Goal: Task Accomplishment & Management: Complete application form

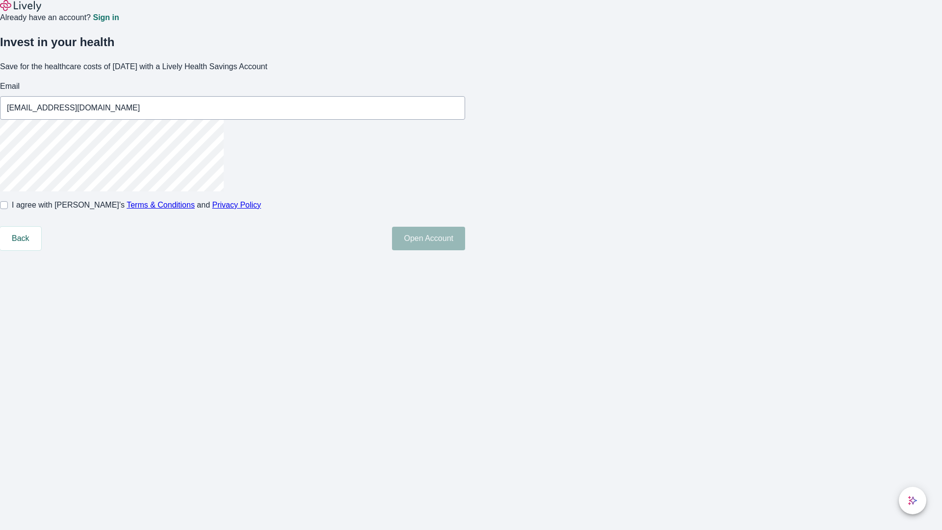
click at [8, 209] on input "I agree with Lively’s Terms & Conditions and Privacy Policy" at bounding box center [4, 205] width 8 height 8
checkbox input "true"
click at [465, 250] on button "Open Account" at bounding box center [428, 239] width 73 height 24
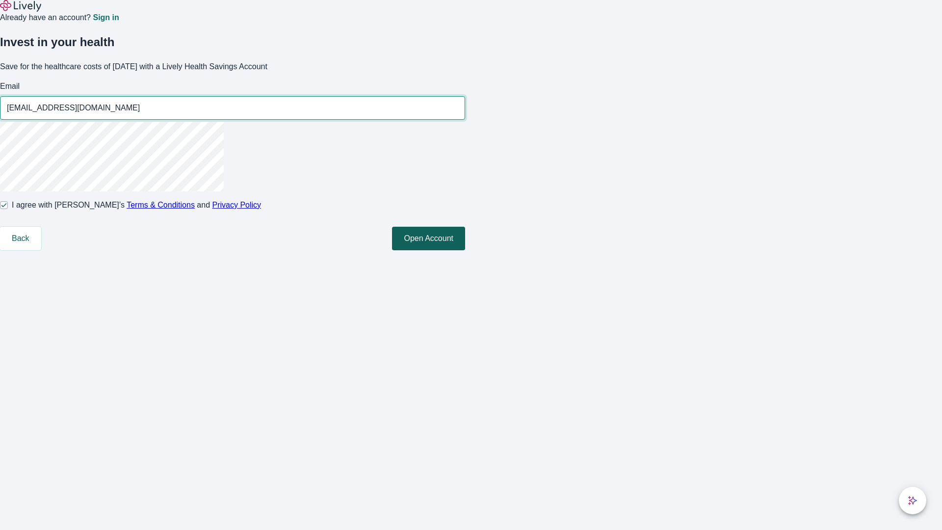
type input "[EMAIL_ADDRESS][DOMAIN_NAME]"
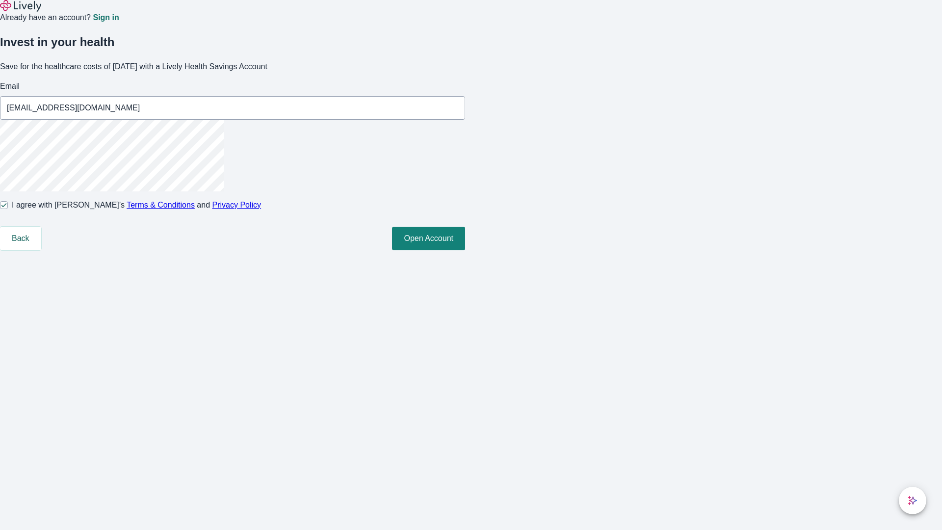
click at [8, 209] on input "I agree with Lively’s Terms & Conditions and Privacy Policy" at bounding box center [4, 205] width 8 height 8
checkbox input "false"
type input "[EMAIL_ADDRESS][DOMAIN_NAME]"
click at [8, 209] on input "I agree with Lively’s Terms & Conditions and Privacy Policy" at bounding box center [4, 205] width 8 height 8
checkbox input "true"
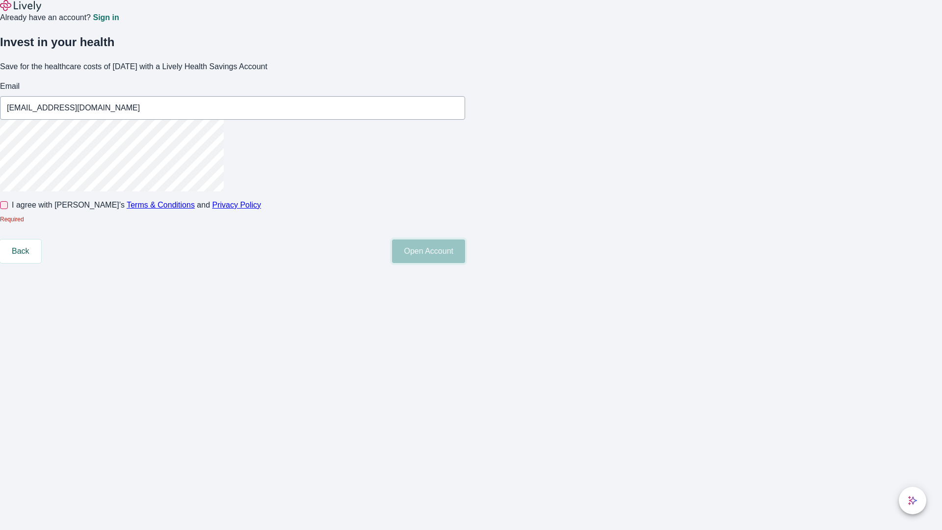
click at [465, 263] on button "Open Account" at bounding box center [428, 251] width 73 height 24
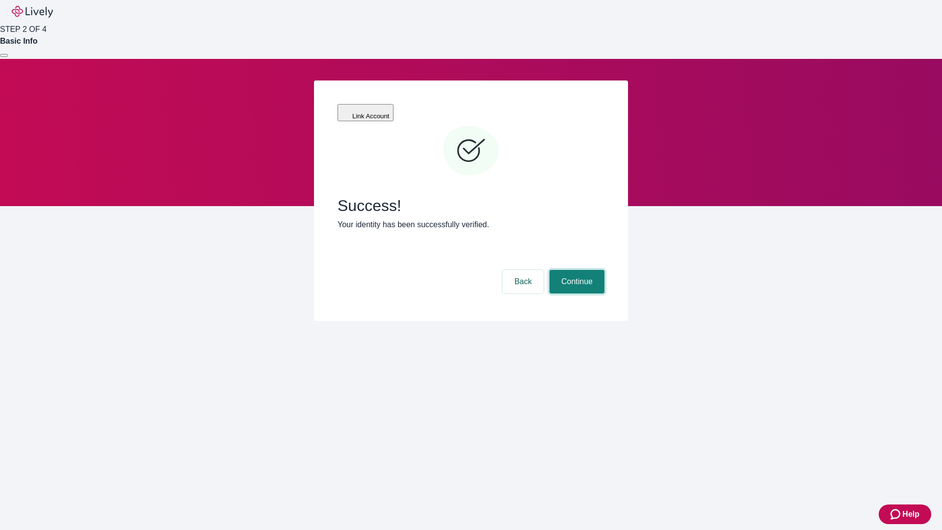
click at [576, 270] on button "Continue" at bounding box center [577, 282] width 55 height 24
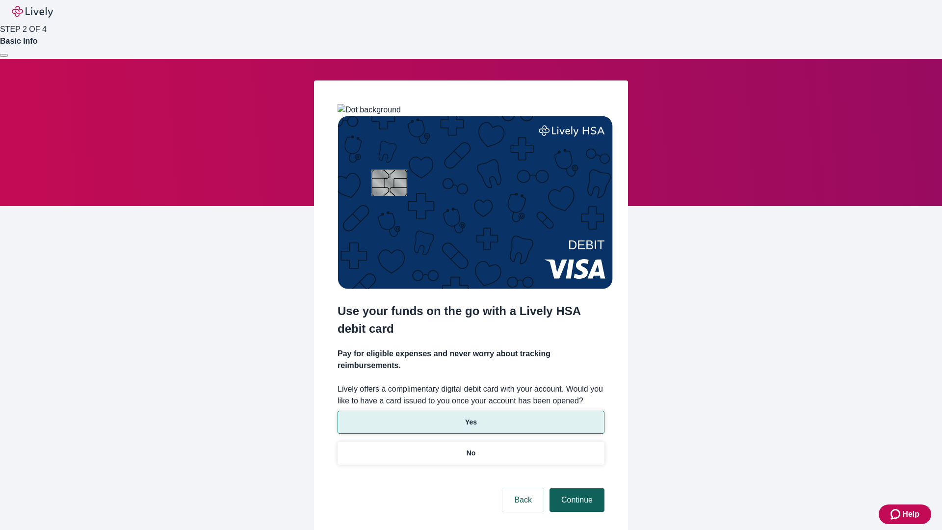
click at [471, 448] on p "No" at bounding box center [471, 453] width 9 height 10
click at [576, 488] on button "Continue" at bounding box center [577, 500] width 55 height 24
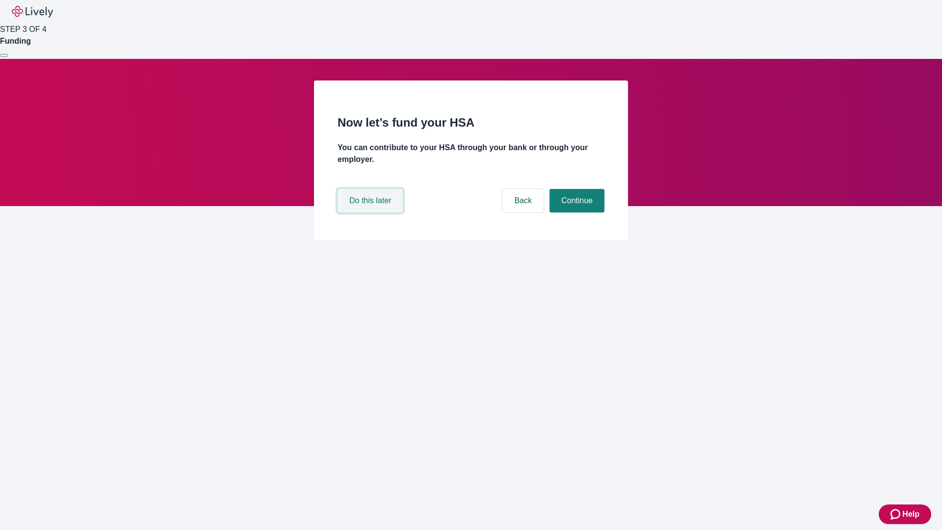
click at [372, 212] on button "Do this later" at bounding box center [370, 201] width 65 height 24
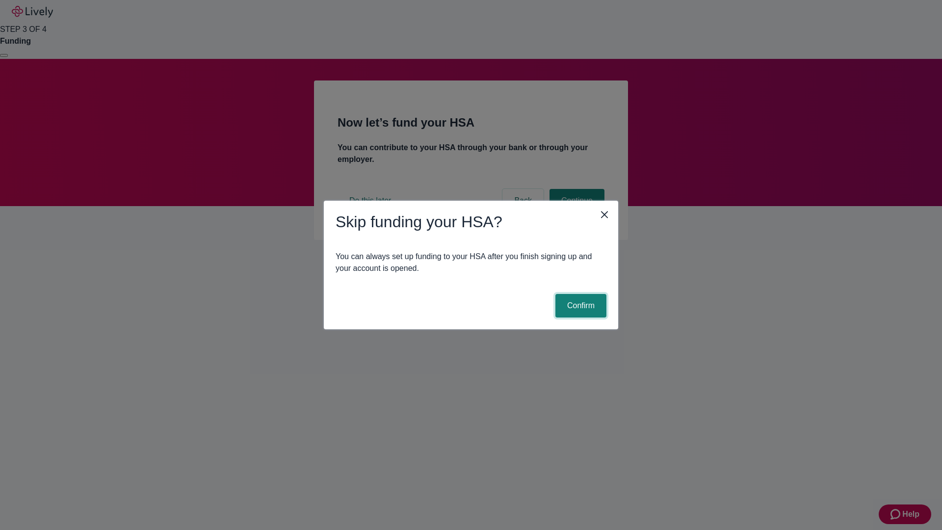
click at [580, 306] on button "Confirm" at bounding box center [581, 306] width 51 height 24
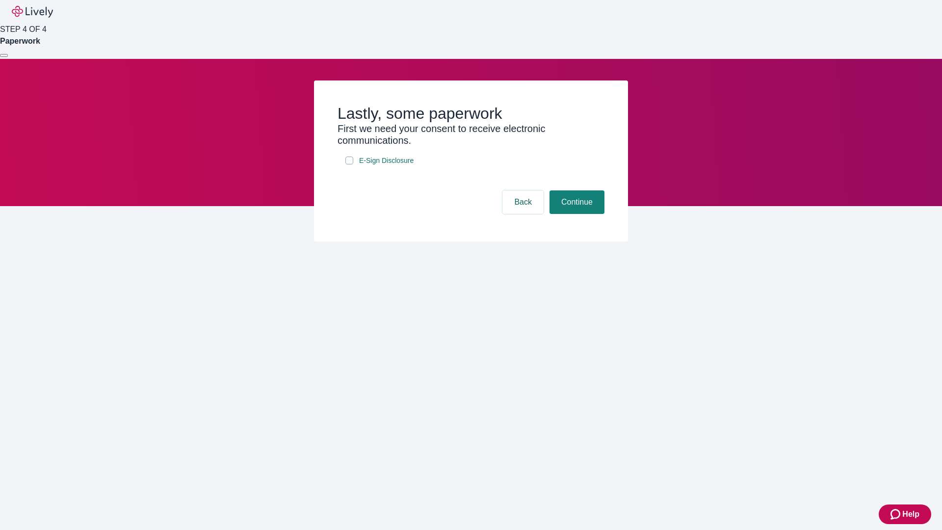
click at [349, 164] on input "E-Sign Disclosure" at bounding box center [349, 161] width 8 height 8
checkbox input "true"
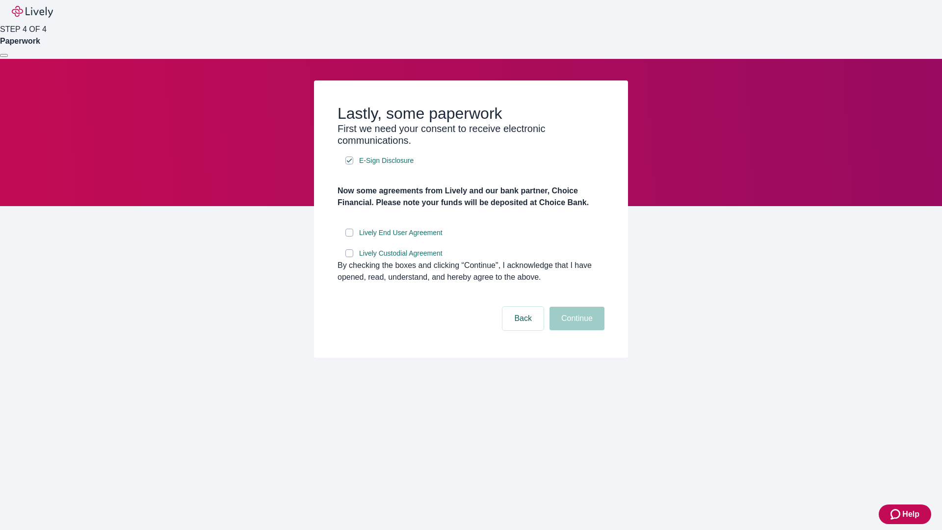
click at [349, 237] on input "Lively End User Agreement" at bounding box center [349, 233] width 8 height 8
checkbox input "true"
click at [349, 257] on input "Lively Custodial Agreement" at bounding box center [349, 253] width 8 height 8
checkbox input "true"
click at [576, 330] on button "Continue" at bounding box center [577, 319] width 55 height 24
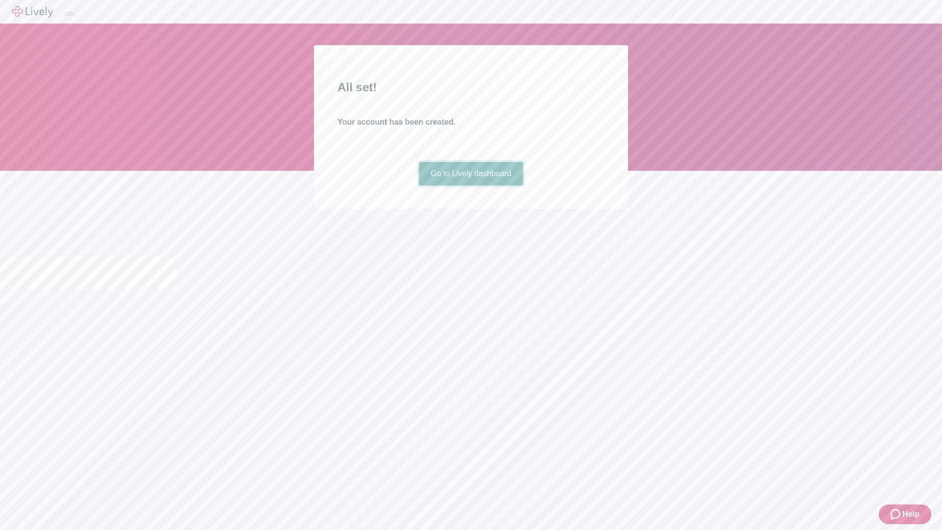
click at [471, 186] on link "Go to Lively dashboard" at bounding box center [471, 174] width 105 height 24
